Goal: Task Accomplishment & Management: Manage account settings

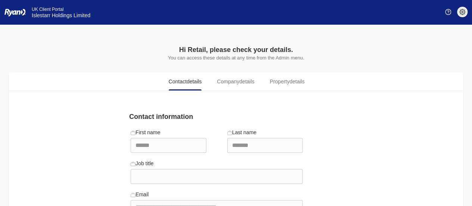
scroll to position [98, 0]
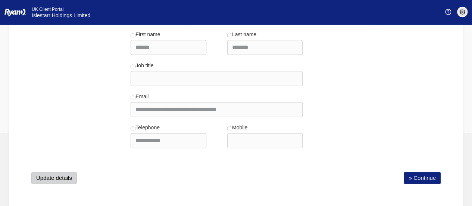
click at [46, 174] on button "Update details" at bounding box center [54, 178] width 46 height 12
select select "**********"
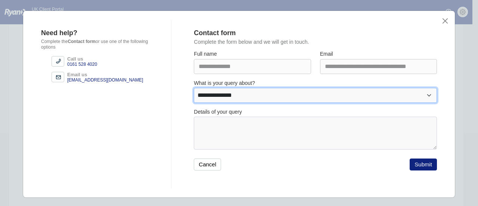
click at [247, 95] on select "**********" at bounding box center [315, 95] width 243 height 15
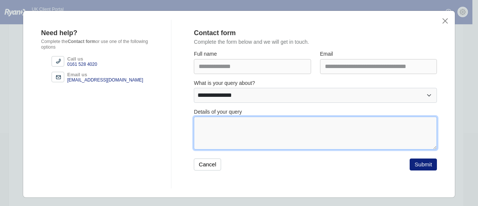
click at [249, 129] on textarea at bounding box center [315, 132] width 243 height 33
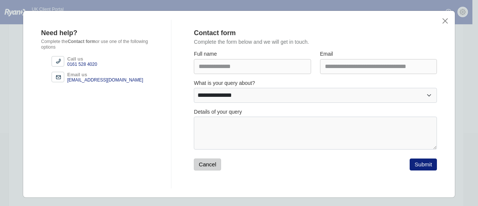
click at [202, 165] on button "Cancel" at bounding box center [207, 164] width 27 height 12
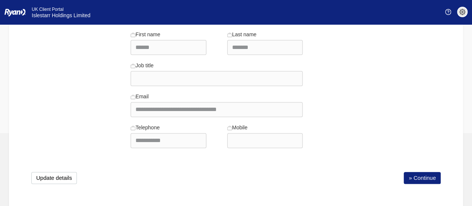
click at [173, 169] on div "**********" at bounding box center [236, 108] width 454 height 200
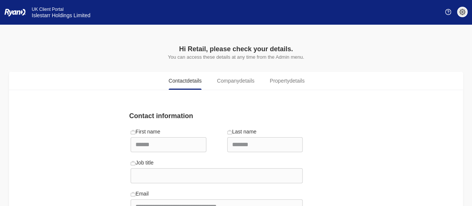
scroll to position [0, 0]
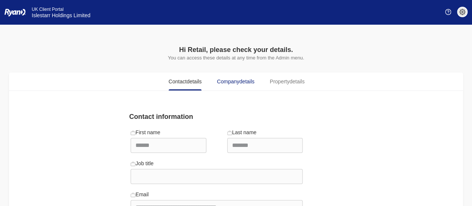
click at [236, 82] on span "Company details" at bounding box center [235, 82] width 37 height 8
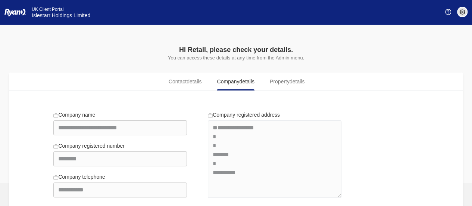
scroll to position [37, 0]
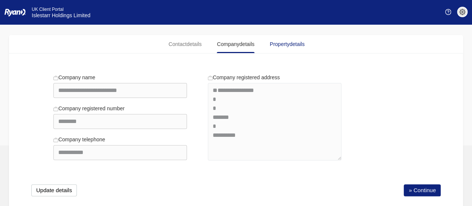
click at [279, 46] on span "Property details" at bounding box center [287, 44] width 35 height 8
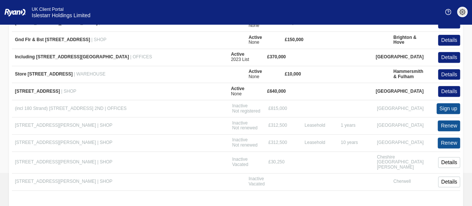
scroll to position [239, 0]
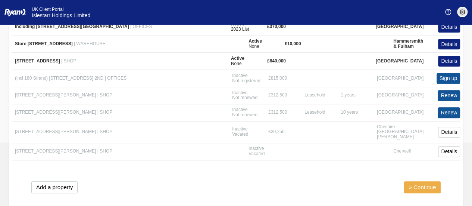
click at [423, 181] on link "» Continue" at bounding box center [422, 187] width 37 height 12
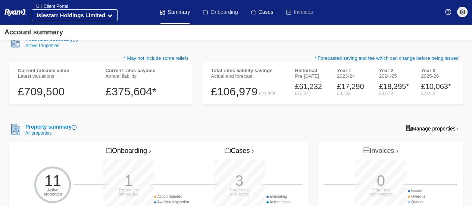
scroll to position [75, 0]
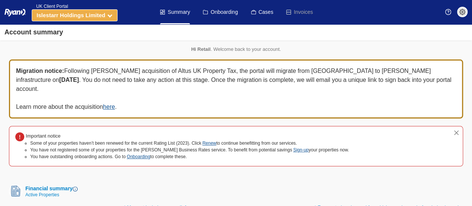
click at [113, 13] on button "Islestarr Holdings Limited" at bounding box center [75, 15] width 86 height 12
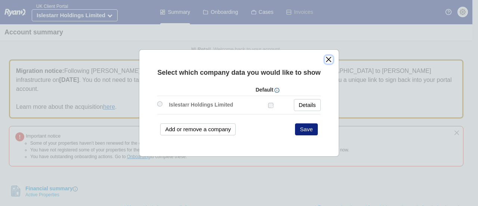
click at [328, 61] on button "close" at bounding box center [329, 60] width 8 height 8
